Goal: Book appointment/travel/reservation

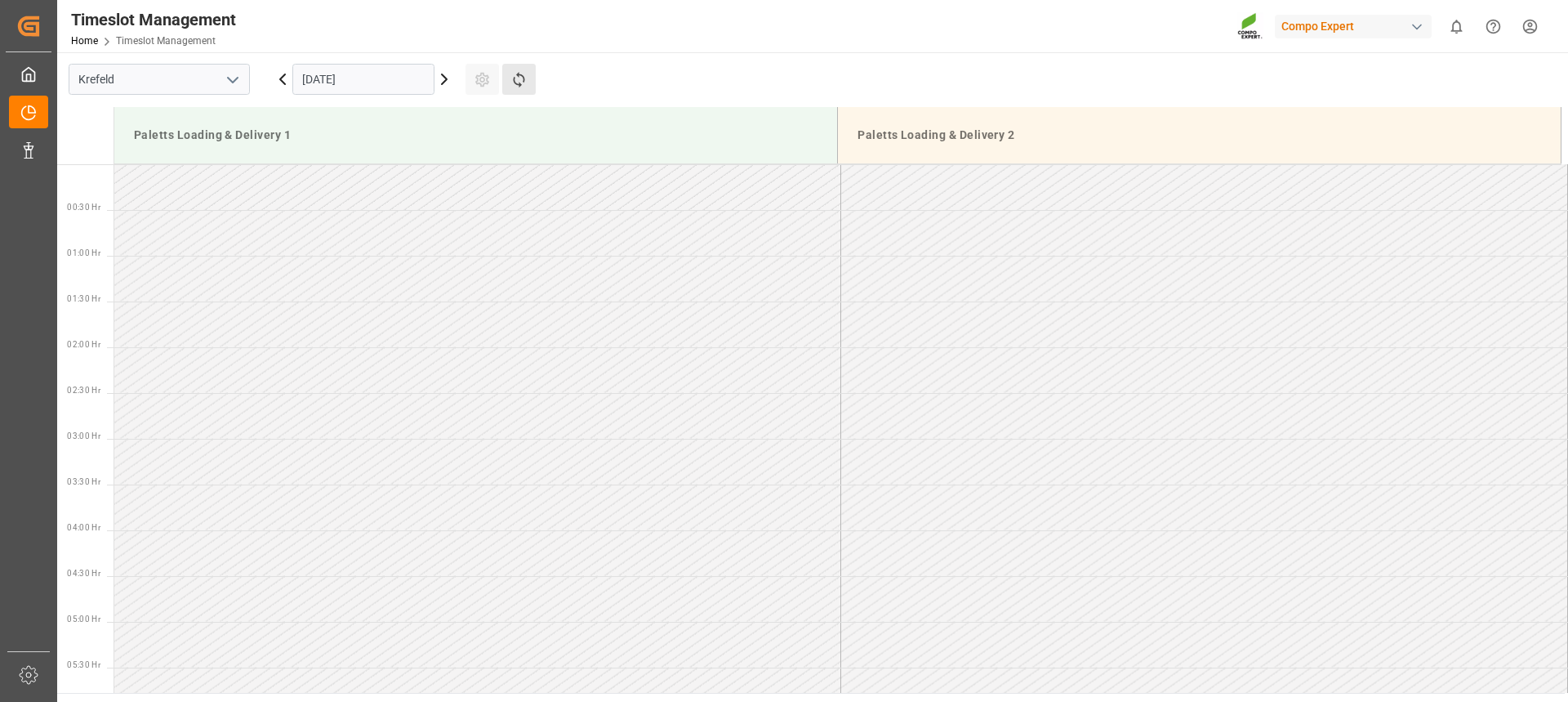
scroll to position [793, 0]
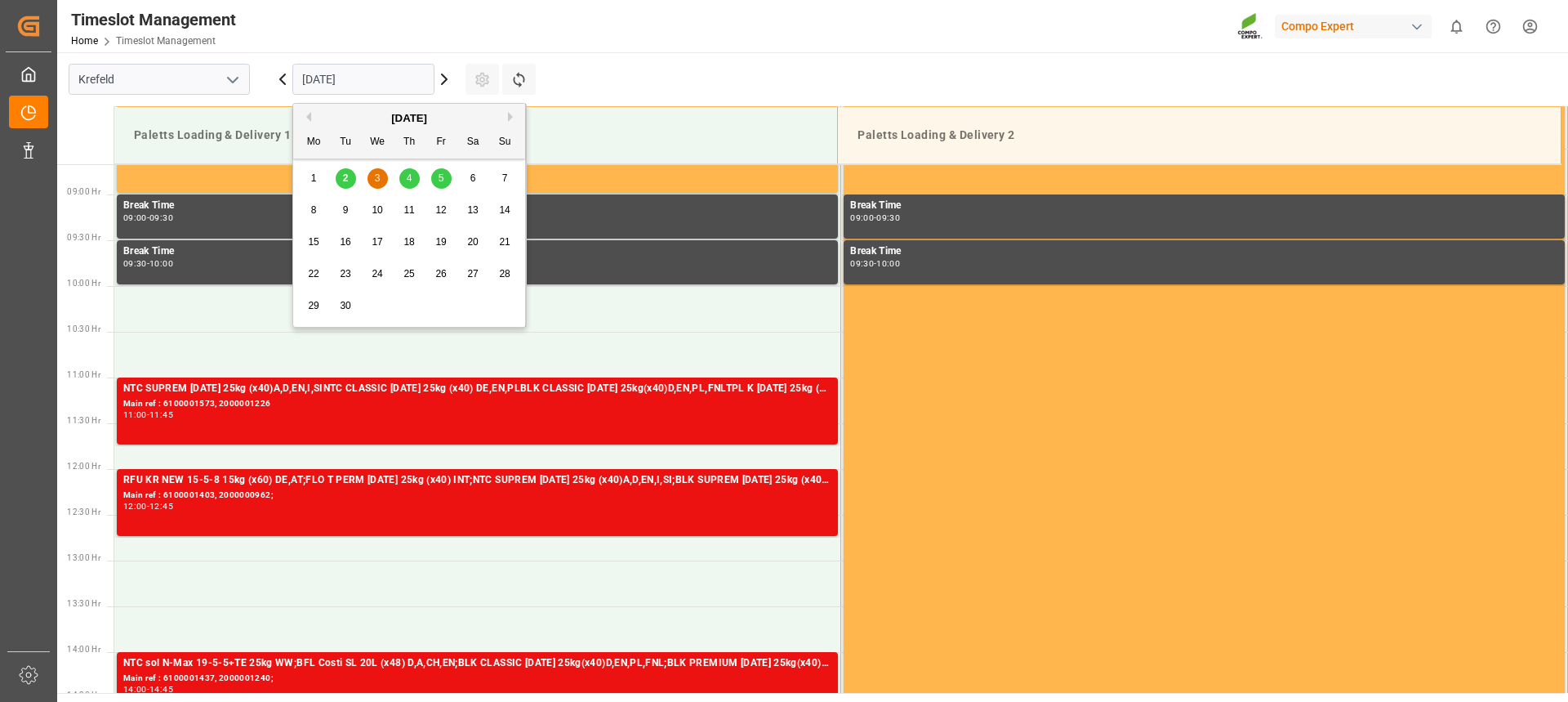
click at [383, 69] on input "[DATE]" at bounding box center [363, 79] width 142 height 31
click at [317, 178] on div "1" at bounding box center [313, 178] width 20 height 19
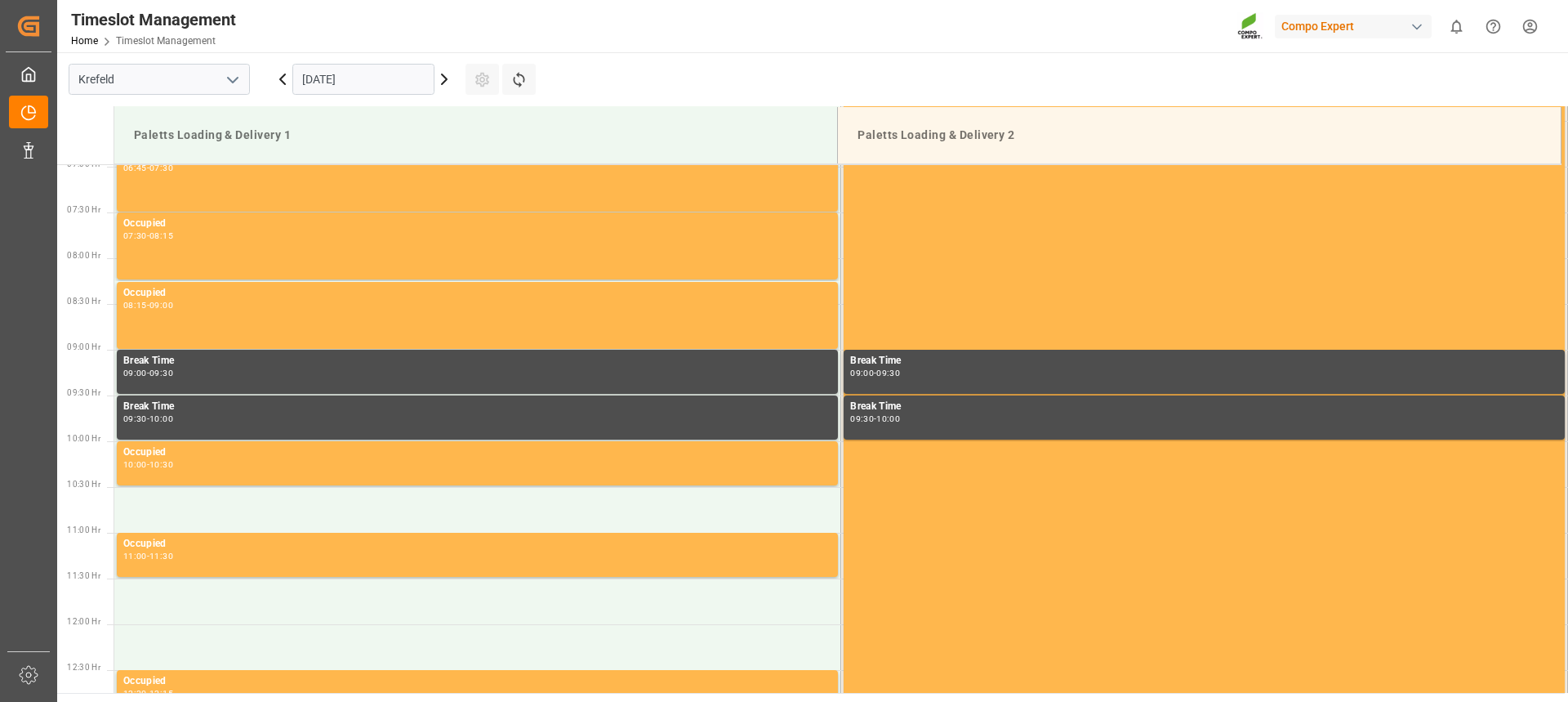
scroll to position [630, 0]
